Goal: Transaction & Acquisition: Obtain resource

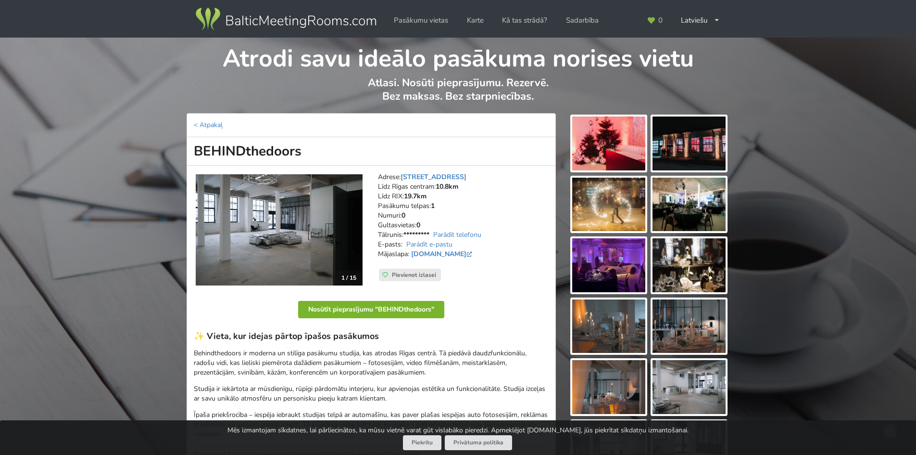
click at [421, 310] on button "Nosūtīt pieprasījumu "BEHINDthedoors"" at bounding box center [371, 309] width 146 height 17
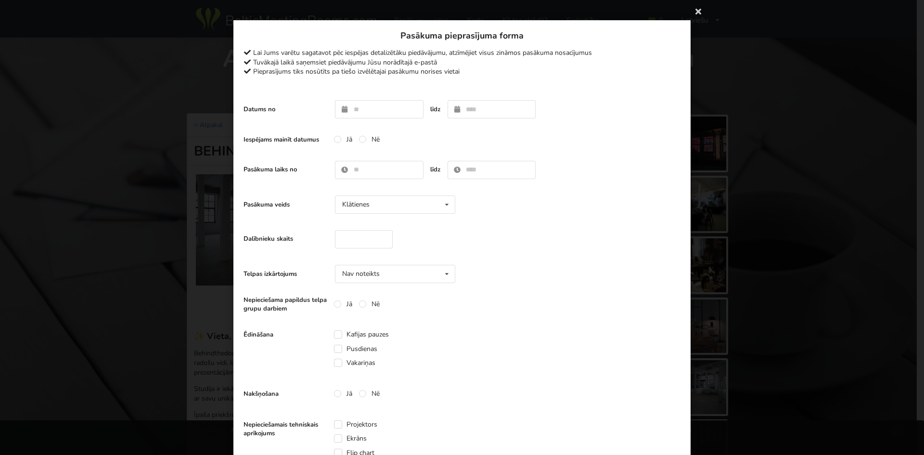
click at [686, 10] on div "Paldies, Jūsu pieprasījums nosūtīts pa tiešo pasākuma vietai! Tuvākajā laikā sa…" at bounding box center [462, 227] width 924 height 455
click at [690, 7] on icon at bounding box center [697, 10] width 15 height 15
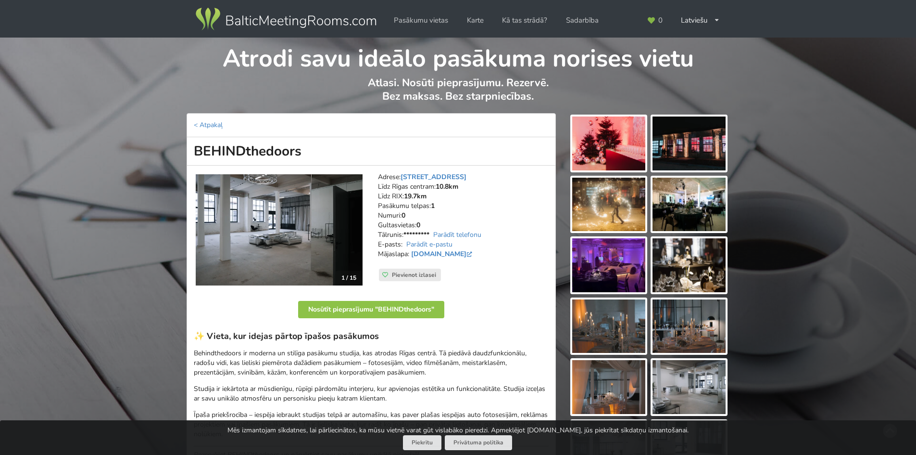
drag, startPoint x: 307, startPoint y: 153, endPoint x: 205, endPoint y: 143, distance: 102.5
click at [205, 143] on h1 "BEHINDthedoors" at bounding box center [371, 151] width 369 height 28
copy h1 "EHINDthedoors"
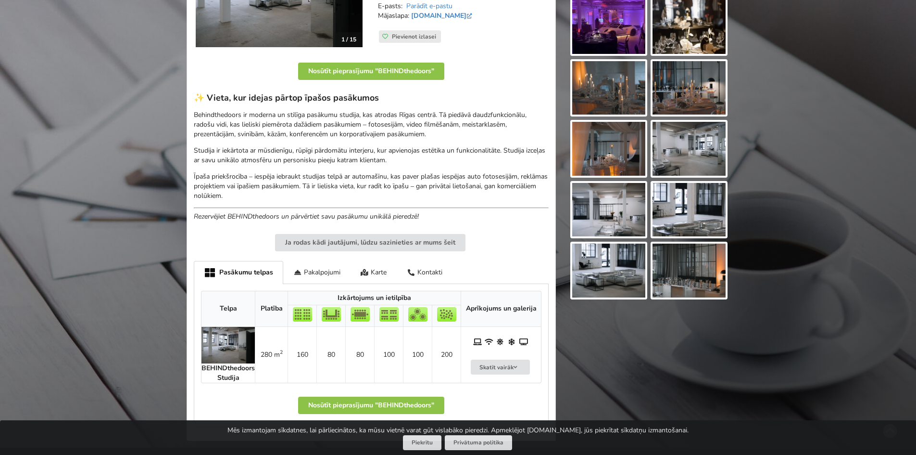
scroll to position [240, 0]
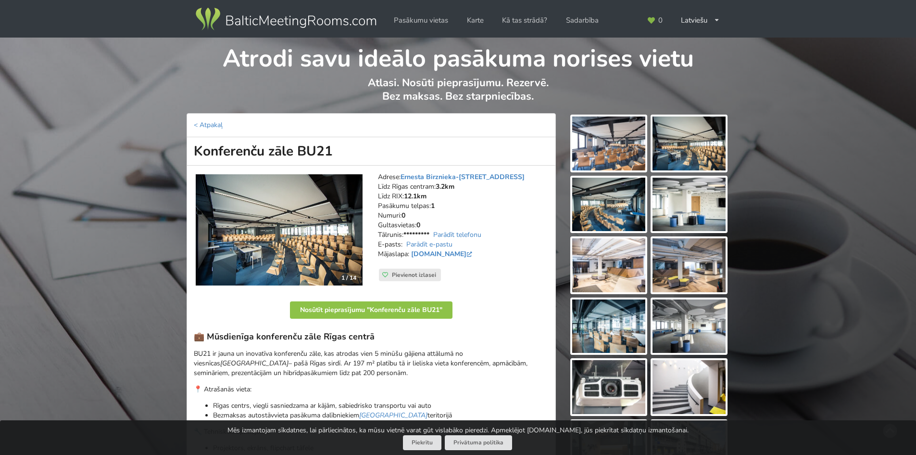
drag, startPoint x: 362, startPoint y: 155, endPoint x: 185, endPoint y: 145, distance: 176.8
click at [185, 145] on div "< Atpakaļ Konferenču zāle BU21 1 / 14 Adrese: Ernesta Birznieka-Upīša 21, Rīga …" at bounding box center [371, 430] width 382 height 634
copy h1 "Konferenču zāle BU21"
